Goal: Check status: Check status

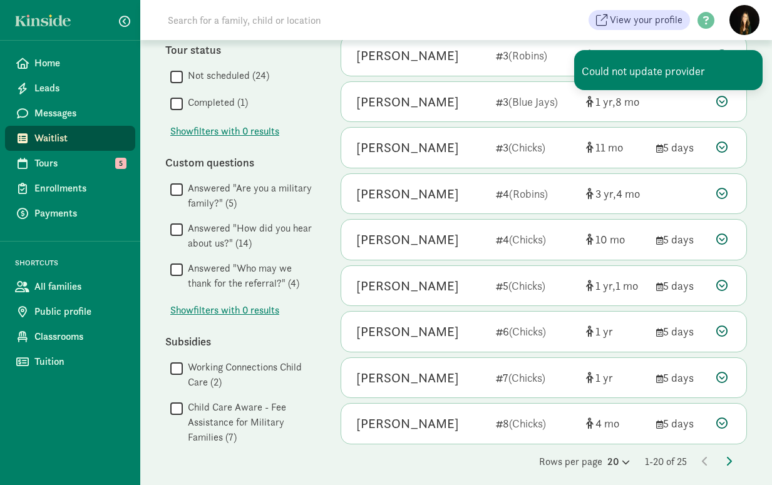
scroll to position [626, 0]
click at [54, 161] on span "Tours" at bounding box center [79, 163] width 91 height 15
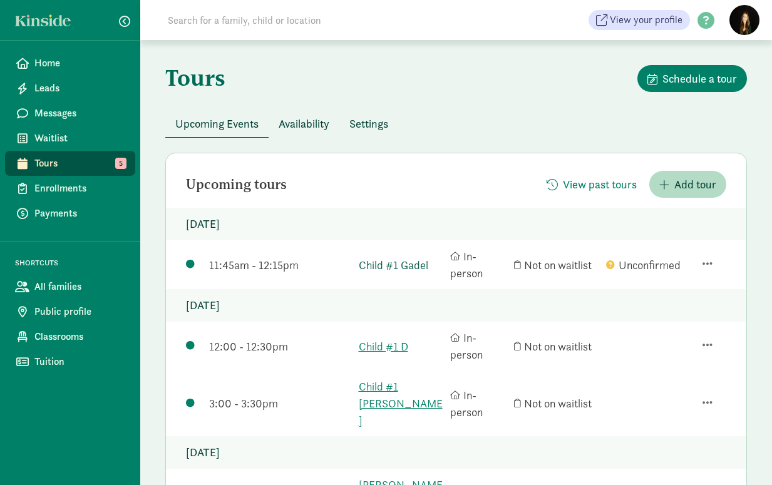
click at [397, 261] on link "Child #1 Gadel" at bounding box center [402, 265] width 86 height 17
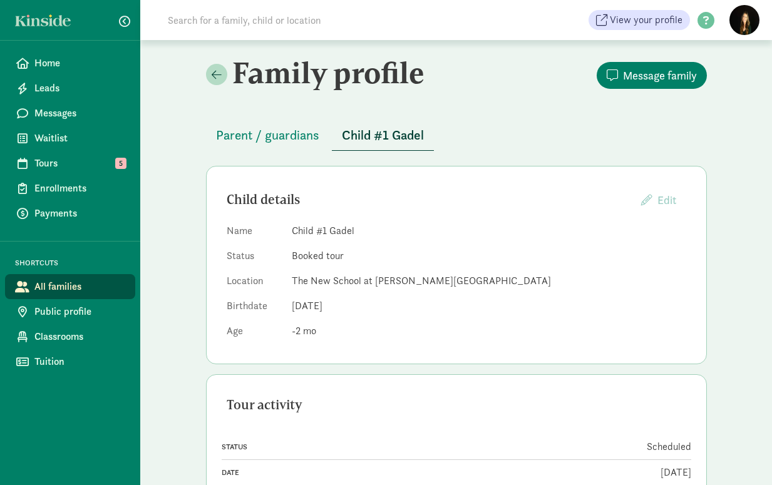
click at [486, 310] on dd "Oct 31, 2025" at bounding box center [489, 306] width 394 height 15
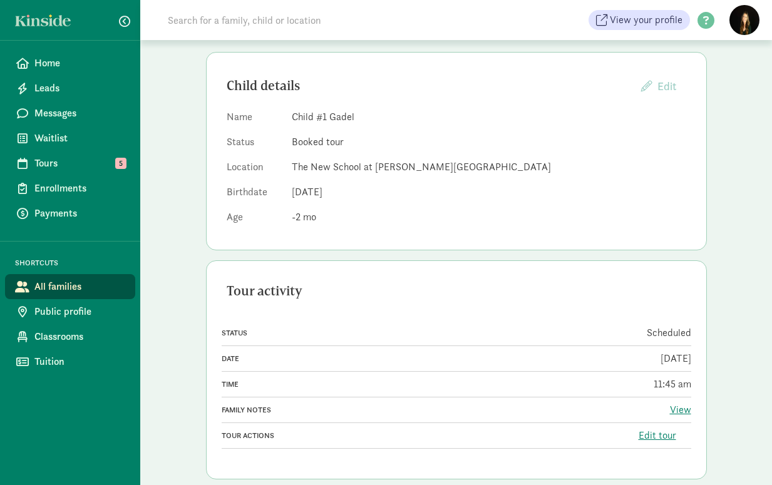
scroll to position [133, 0]
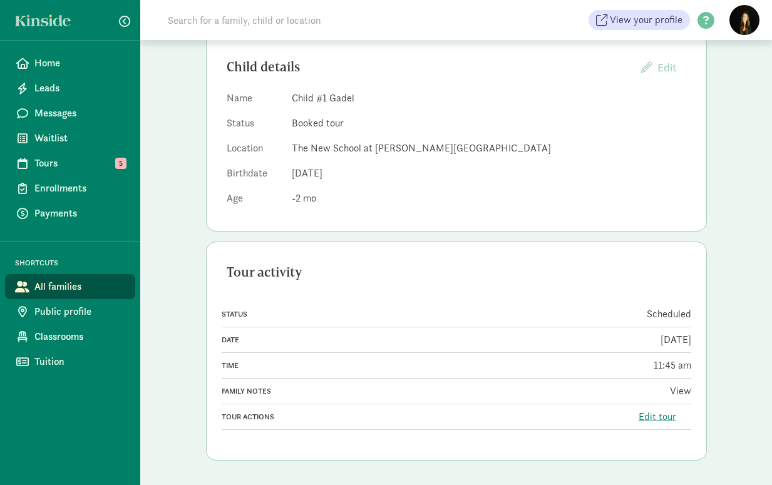
click at [678, 393] on link "View" at bounding box center [680, 390] width 21 height 13
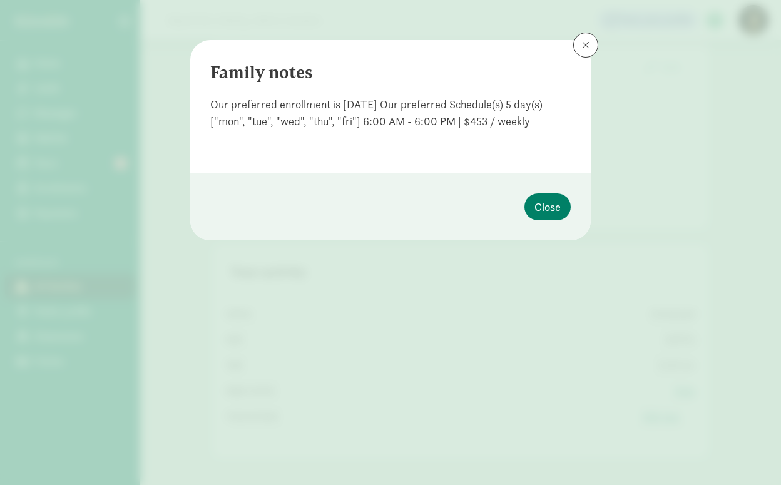
click at [587, 52] on button at bounding box center [586, 45] width 25 height 25
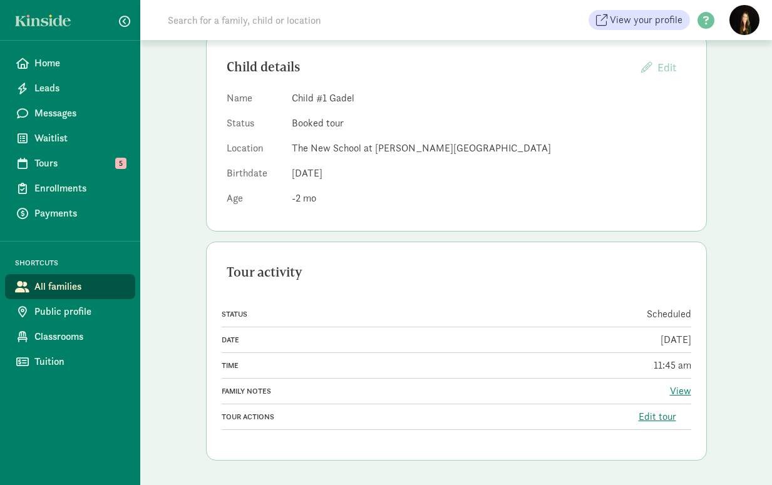
click at [524, 177] on dd "Oct 31, 2025" at bounding box center [489, 173] width 394 height 15
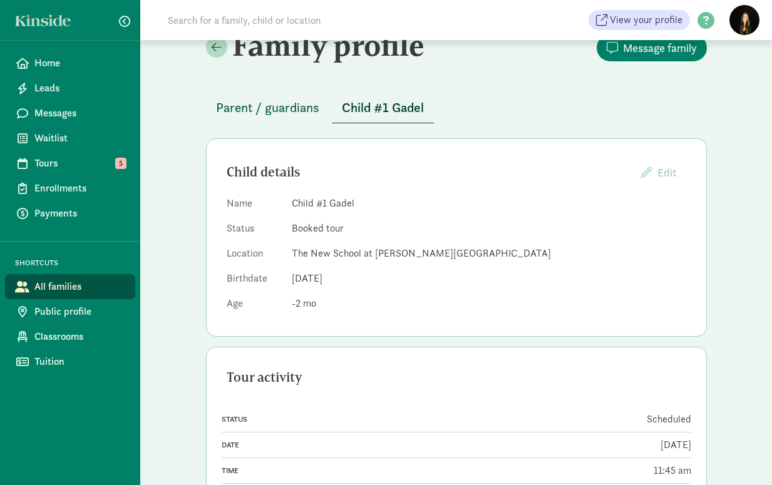
click at [287, 110] on span "Parent / guardians" at bounding box center [267, 108] width 103 height 20
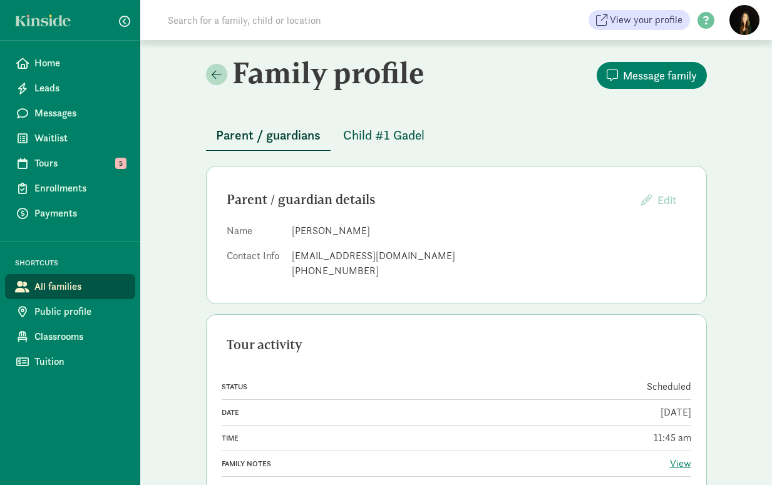
click at [401, 136] on span "Child #1 Gadel" at bounding box center [383, 135] width 81 height 20
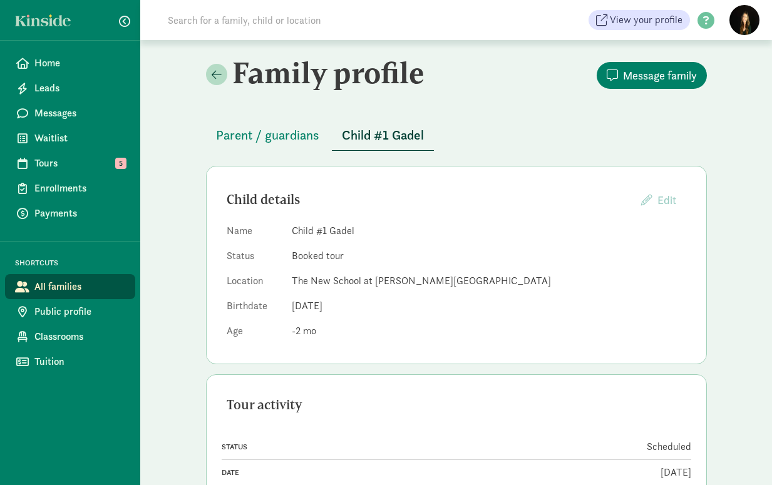
scroll to position [133, 0]
